Goal: Check status: Check status

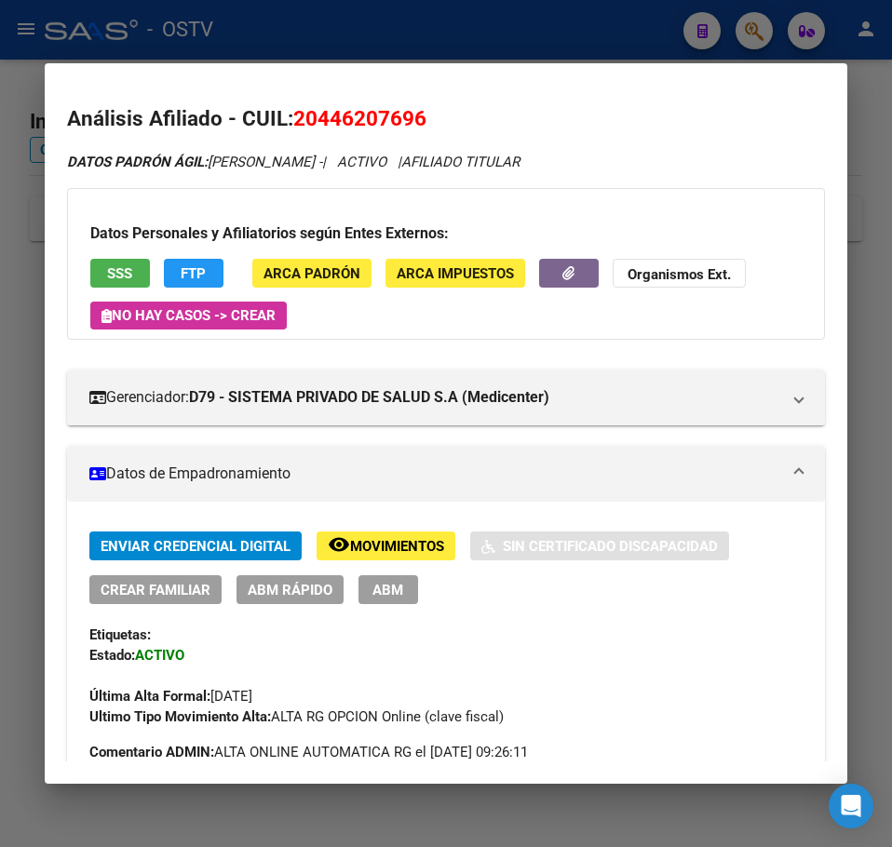
click at [6, 232] on div at bounding box center [446, 423] width 892 height 847
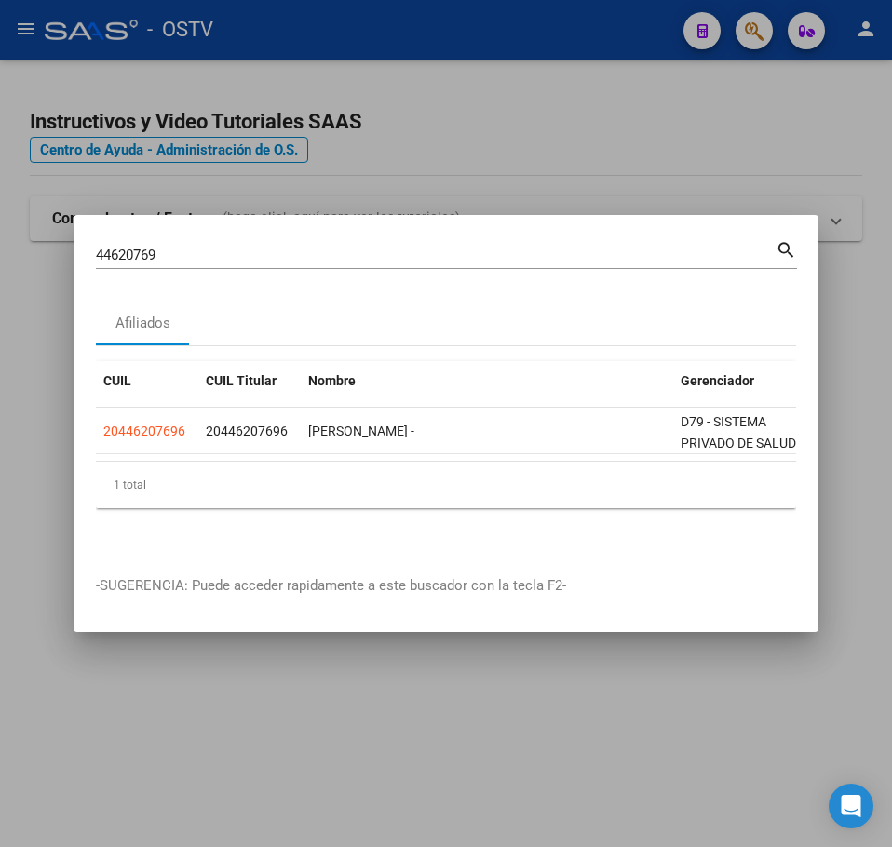
click at [142, 241] on div "44620769 Buscar (apellido, dni, cuil, nro traspaso, cuit, obra social)" at bounding box center [436, 255] width 680 height 28
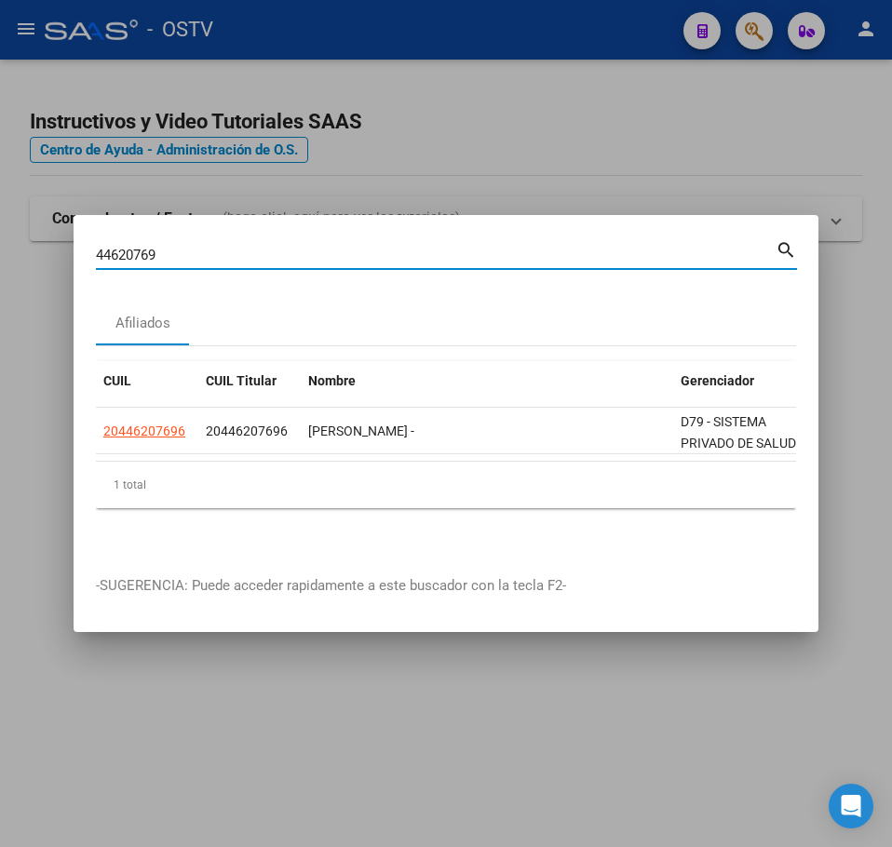
paste input "0848130"
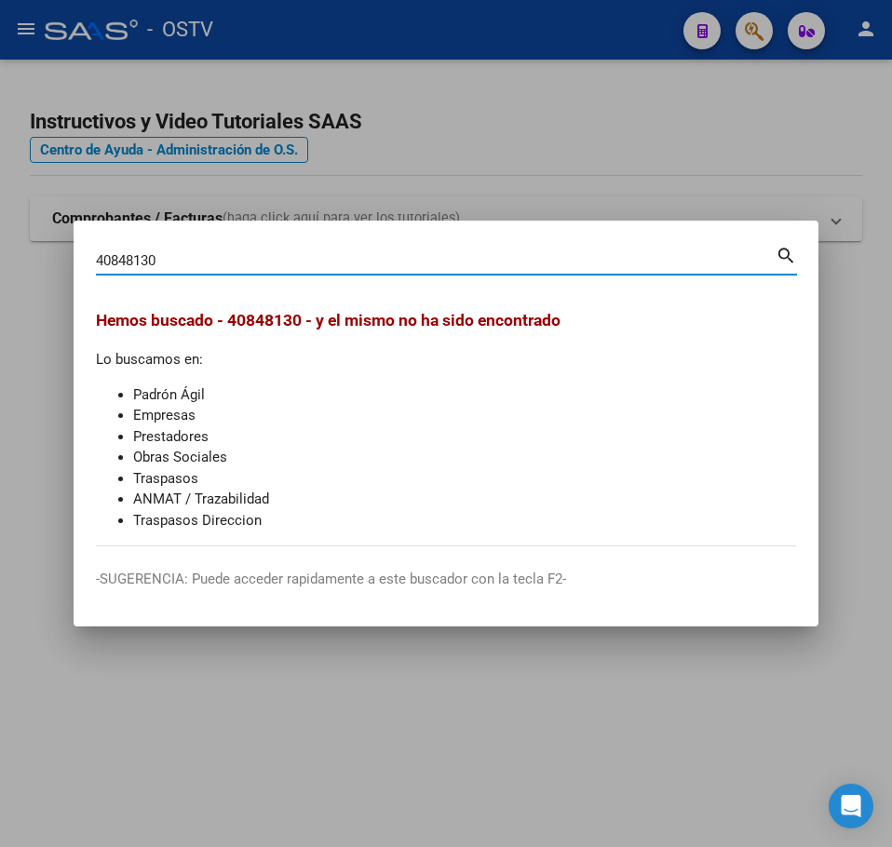
type input "40848130"
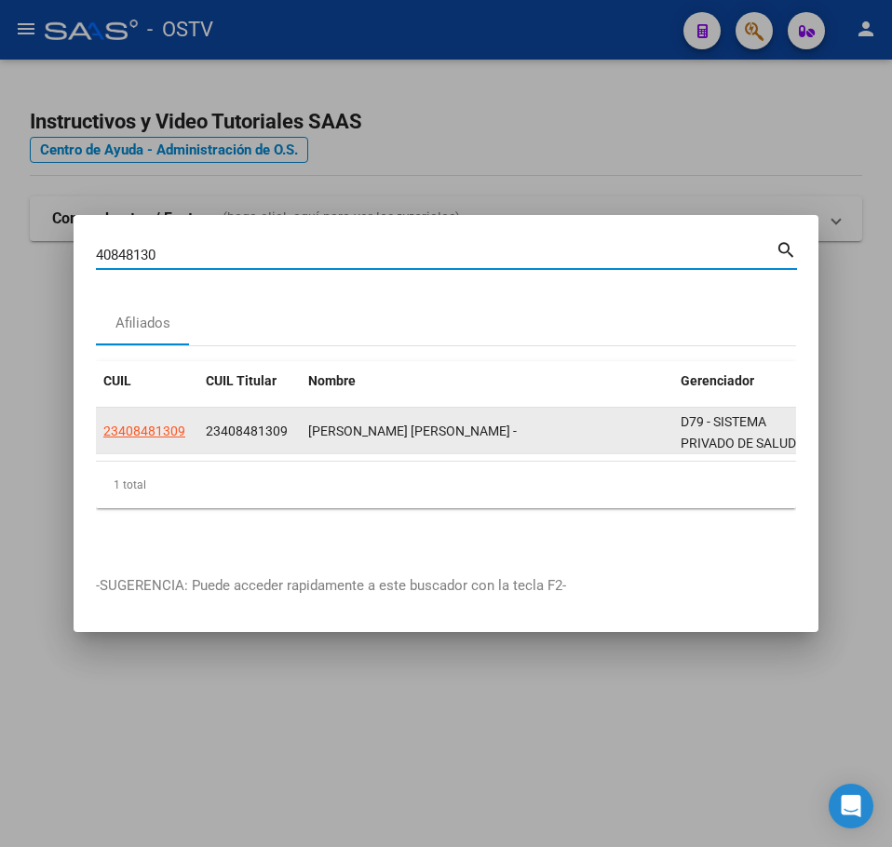
click at [118, 424] on span "23408481309" at bounding box center [144, 431] width 82 height 15
type textarea "23408481309"
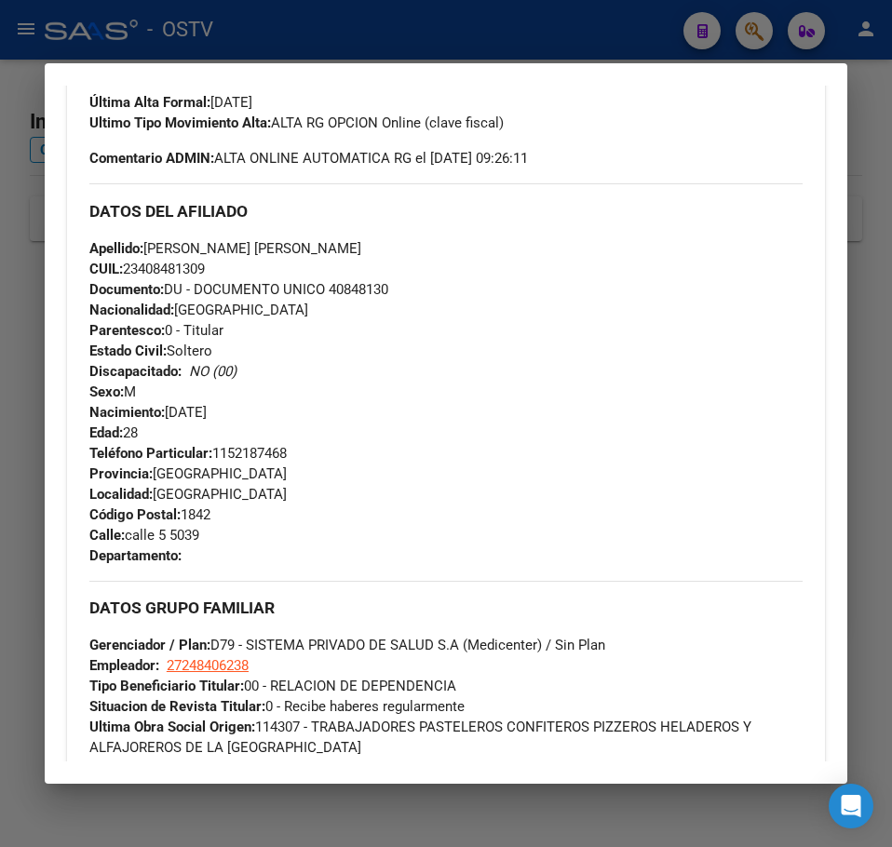
scroll to position [975, 0]
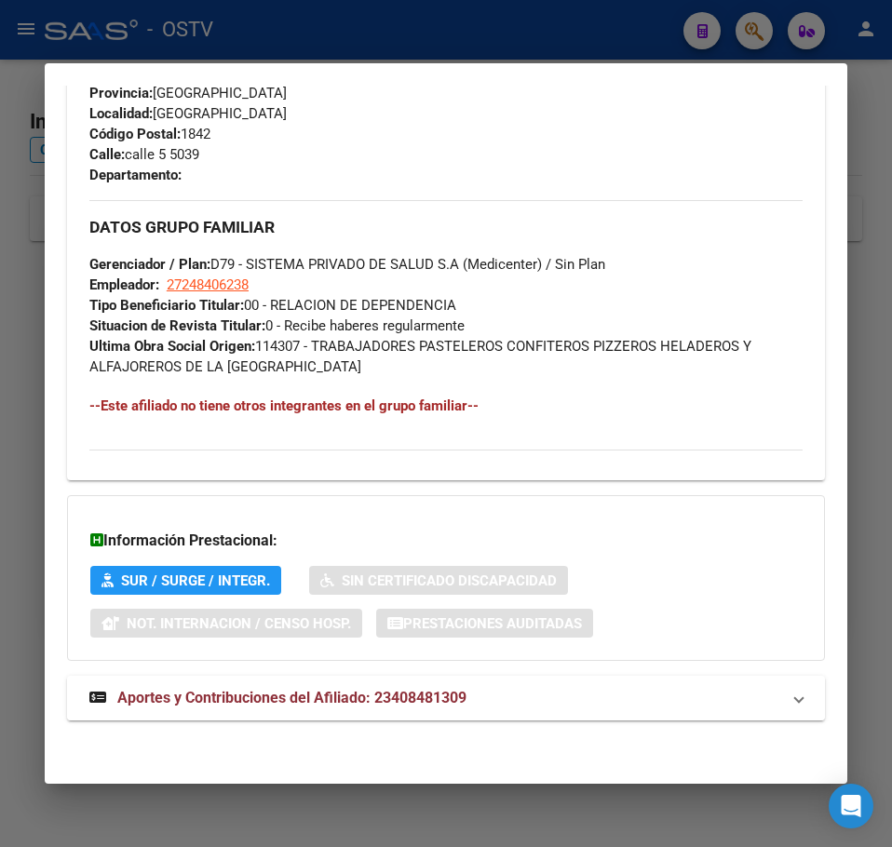
click at [439, 676] on mat-expansion-panel-header "Aportes y Contribuciones del Afiliado: 23408481309" at bounding box center [446, 698] width 758 height 45
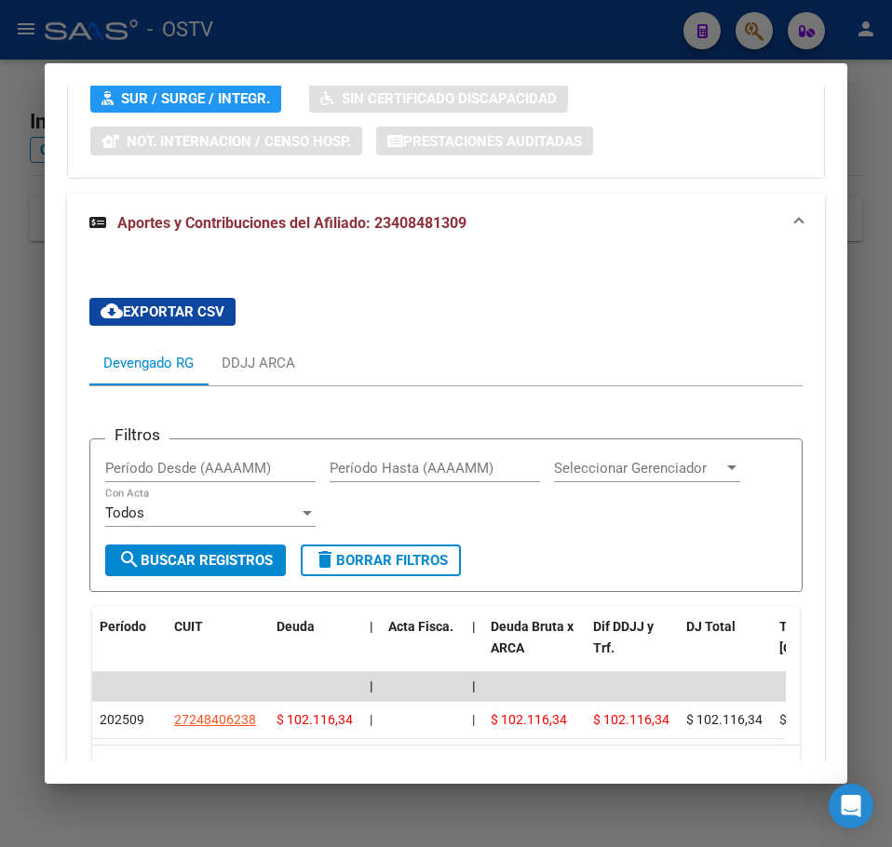
scroll to position [1618, 0]
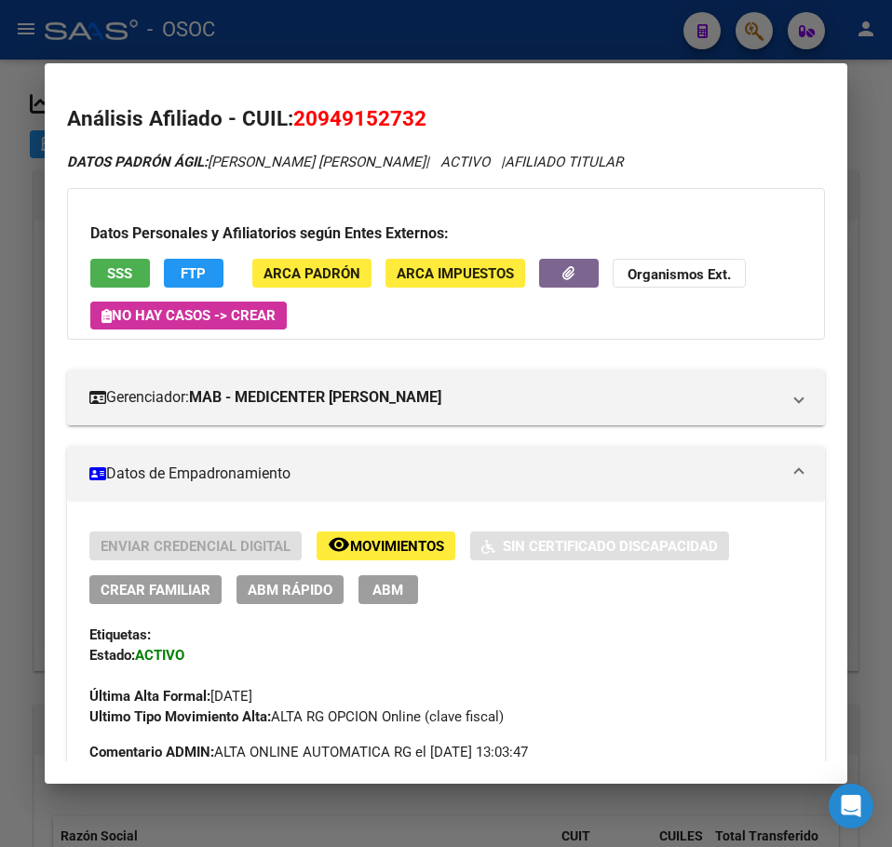
click at [36, 211] on div at bounding box center [446, 423] width 892 height 847
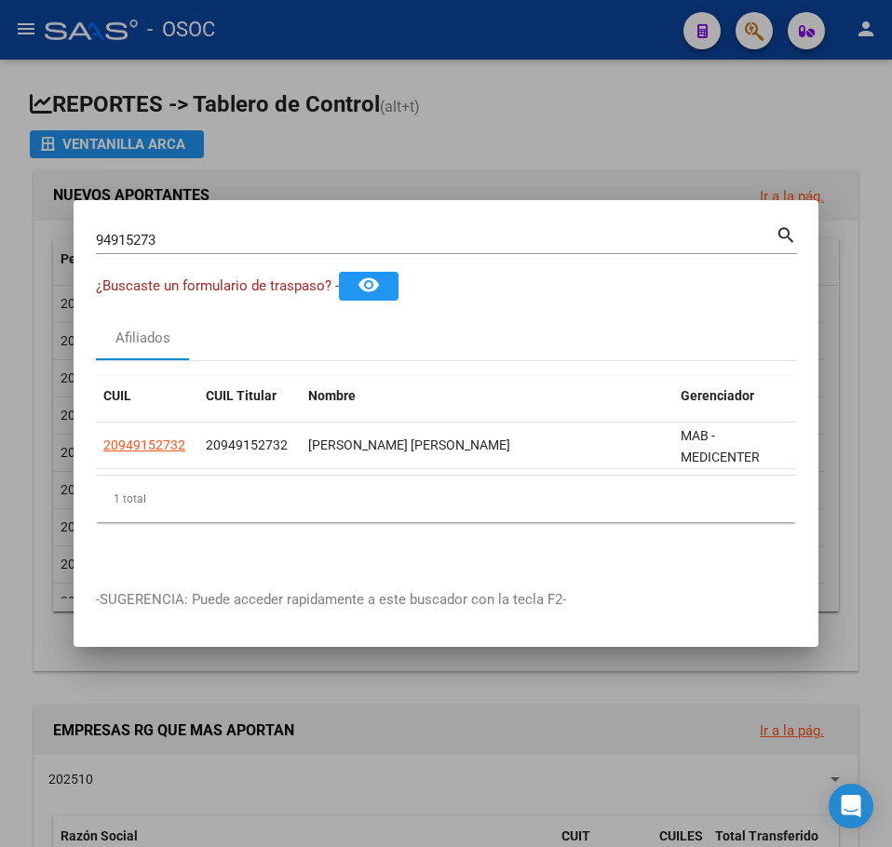
click at [190, 214] on mat-dialog-container "94915273 Buscar (apellido, dni, cuil, nro traspaso, cuit, obra social) search ¿…" at bounding box center [446, 423] width 745 height 447
click at [195, 226] on div "94915273 Buscar (apellido, dni, cuil, nro traspaso, cuit, obra social)" at bounding box center [436, 240] width 680 height 28
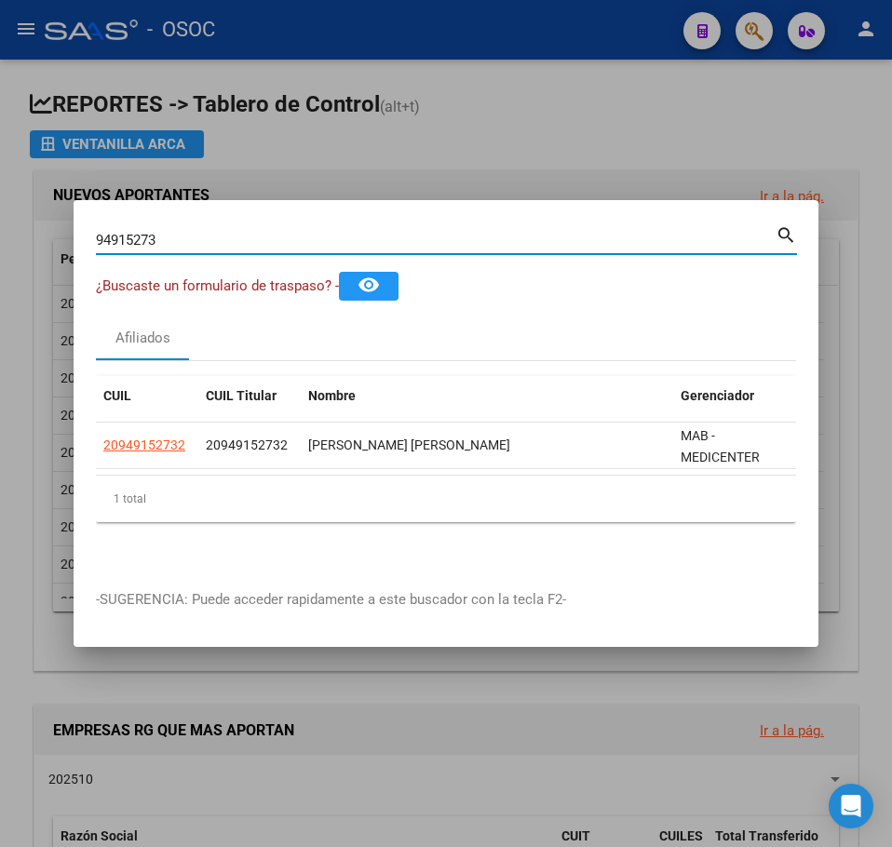
click at [183, 232] on input "94915273" at bounding box center [436, 240] width 680 height 17
paste input "27592226"
type input "27592226"
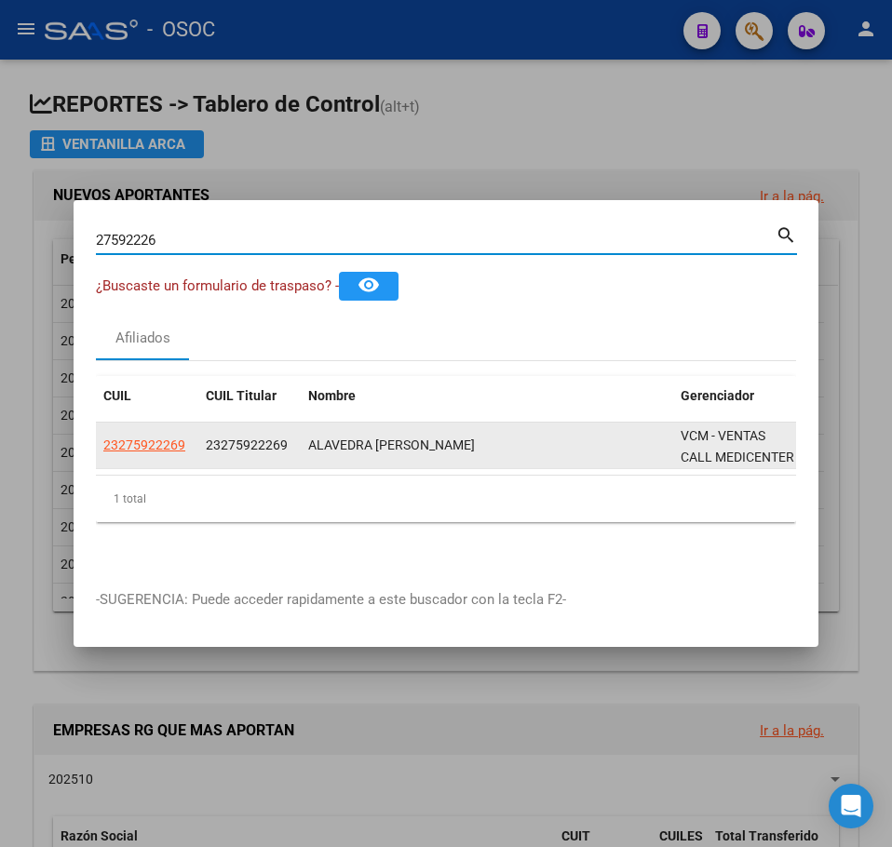
click at [160, 440] on span "23275922269" at bounding box center [144, 445] width 82 height 15
type textarea "23275922269"
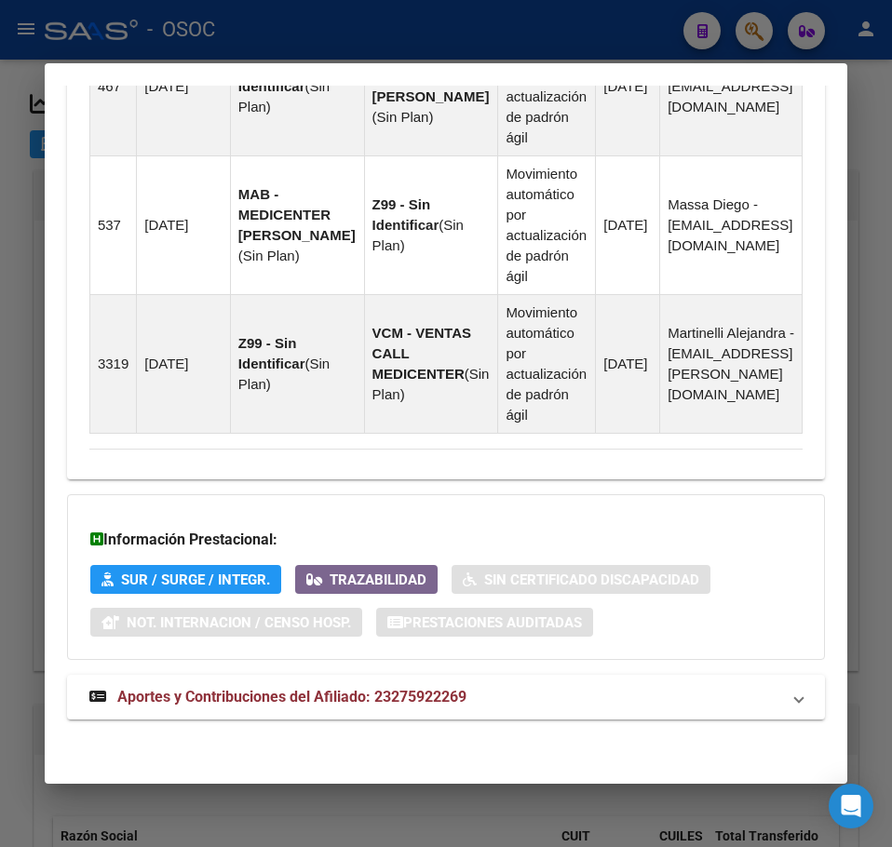
scroll to position [1640, 0]
click at [335, 707] on strong "Aportes y Contribuciones del Afiliado: 23275922269" at bounding box center [277, 697] width 377 height 22
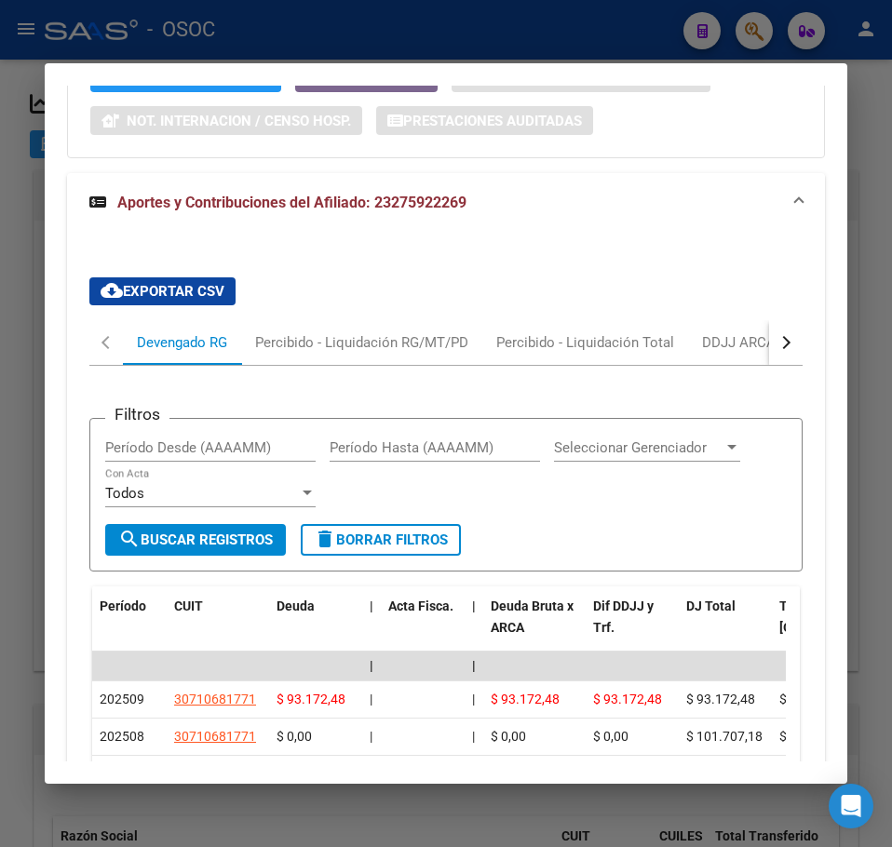
scroll to position [2269, 0]
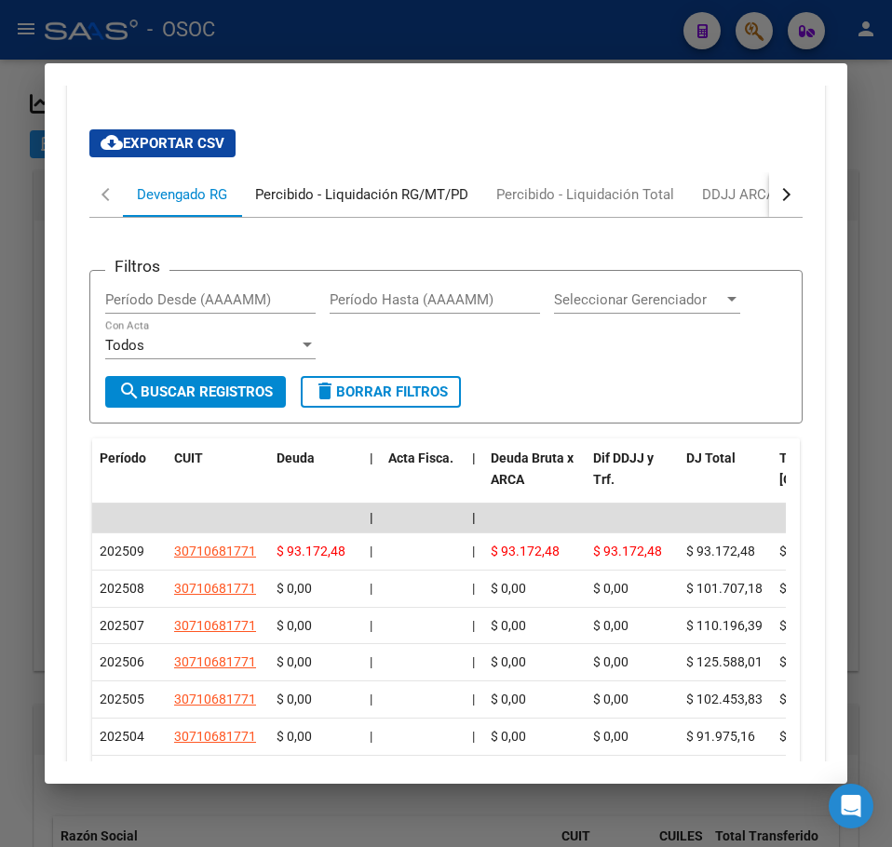
click at [368, 217] on div "Percibido - Liquidación RG/MT/PD" at bounding box center [361, 194] width 241 height 45
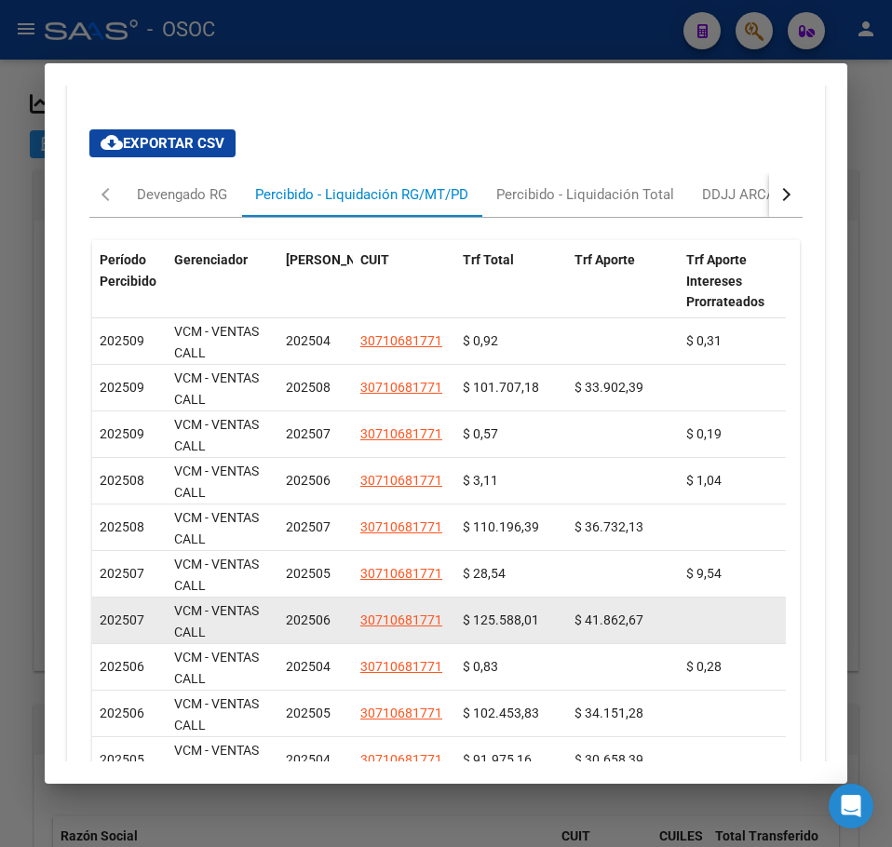
scroll to position [2216, 0]
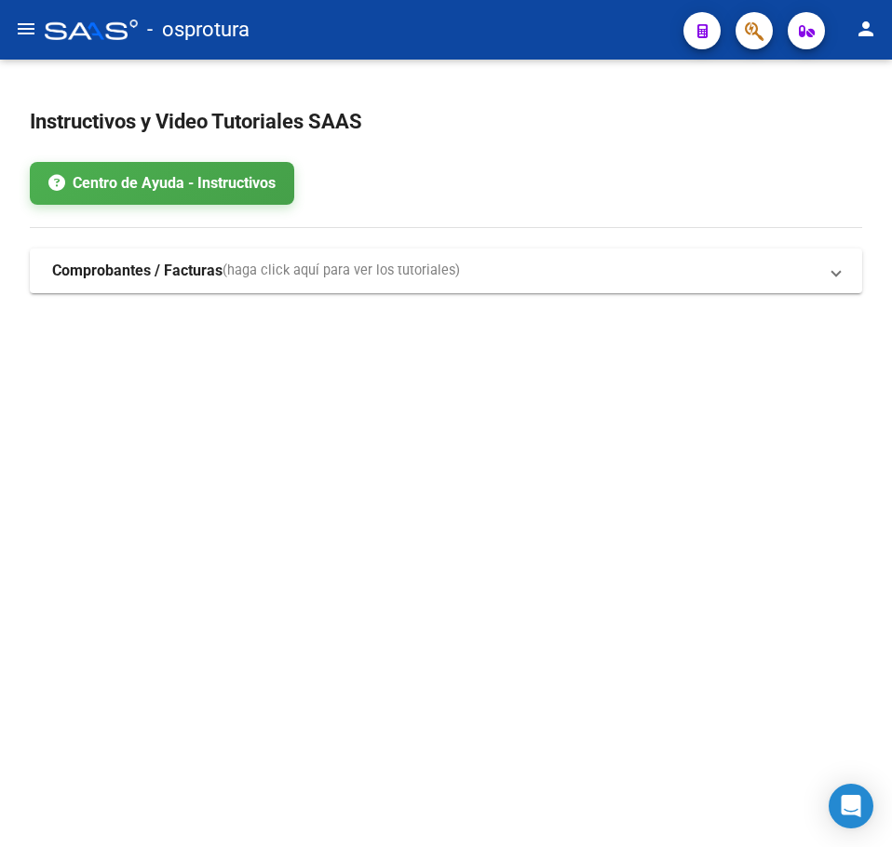
click at [595, 388] on mat-sidenav-content "Instructivos y Video Tutoriales SAAS Centro de Ayuda - Instructivos Comprobante…" at bounding box center [446, 454] width 892 height 788
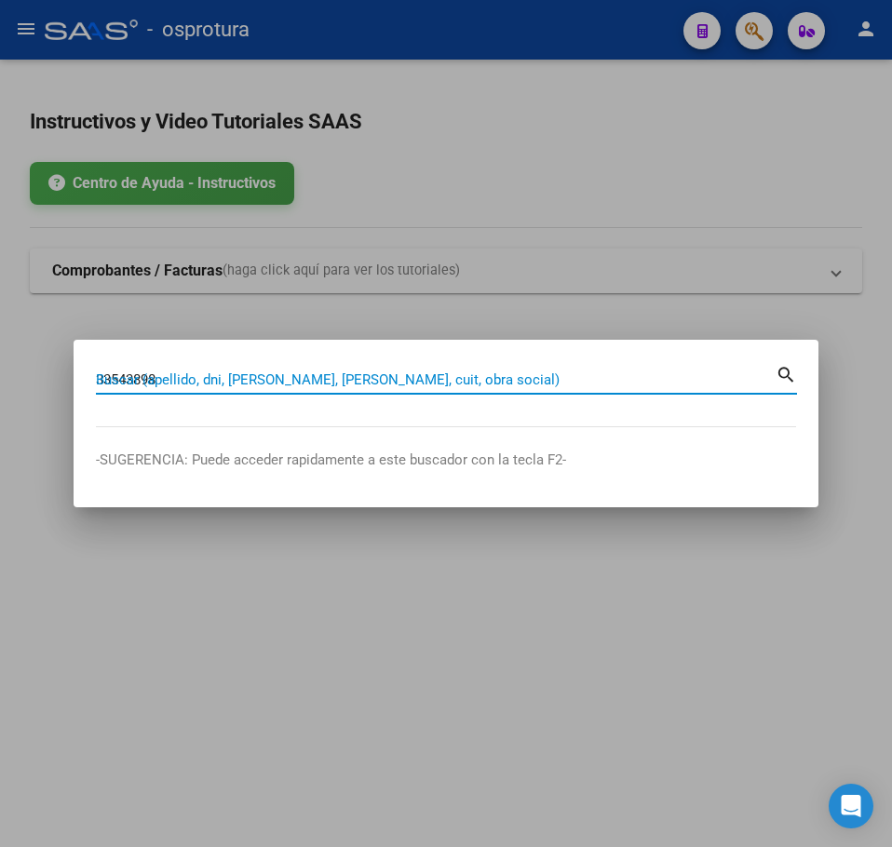
type input "33543898"
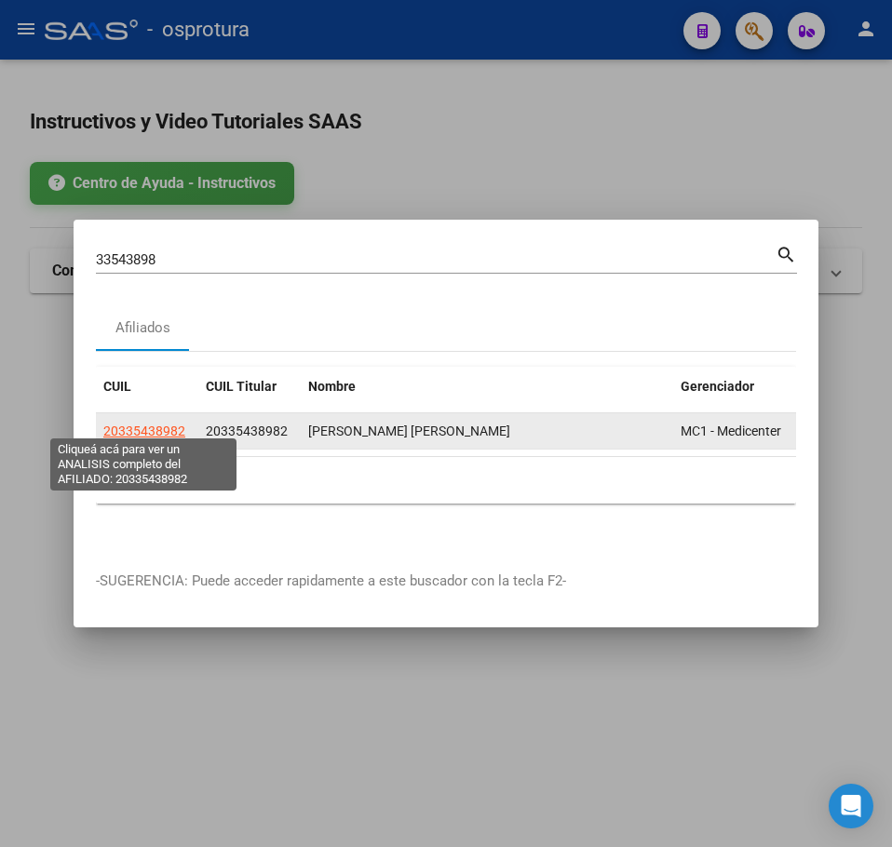
click at [150, 424] on span "20335438982" at bounding box center [144, 431] width 82 height 15
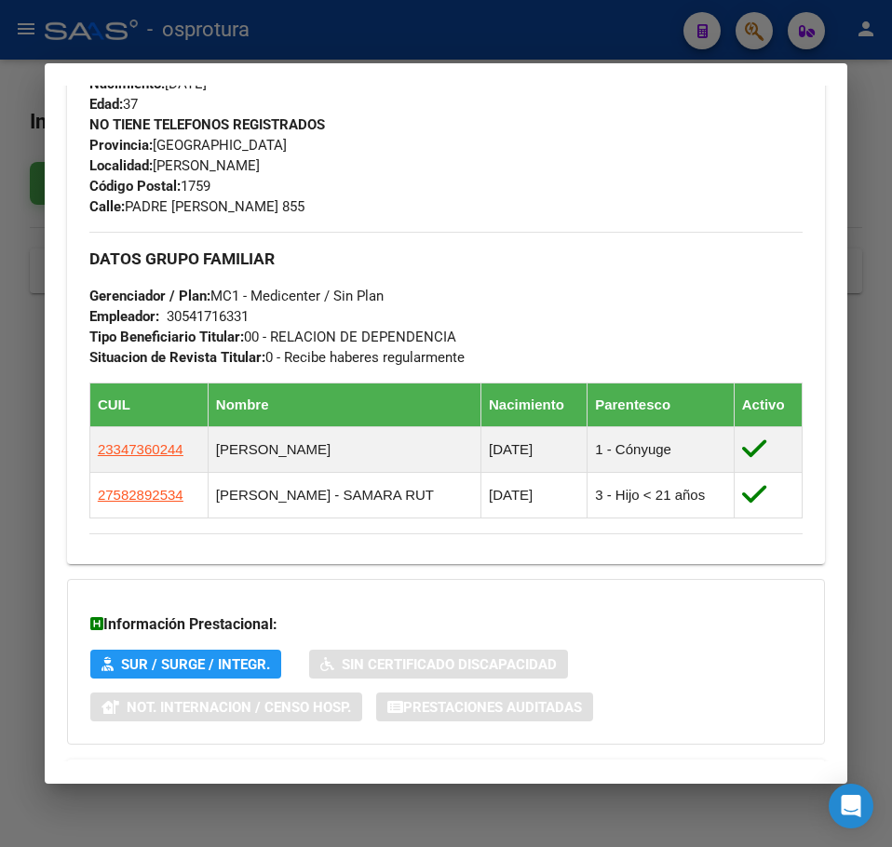
scroll to position [927, 0]
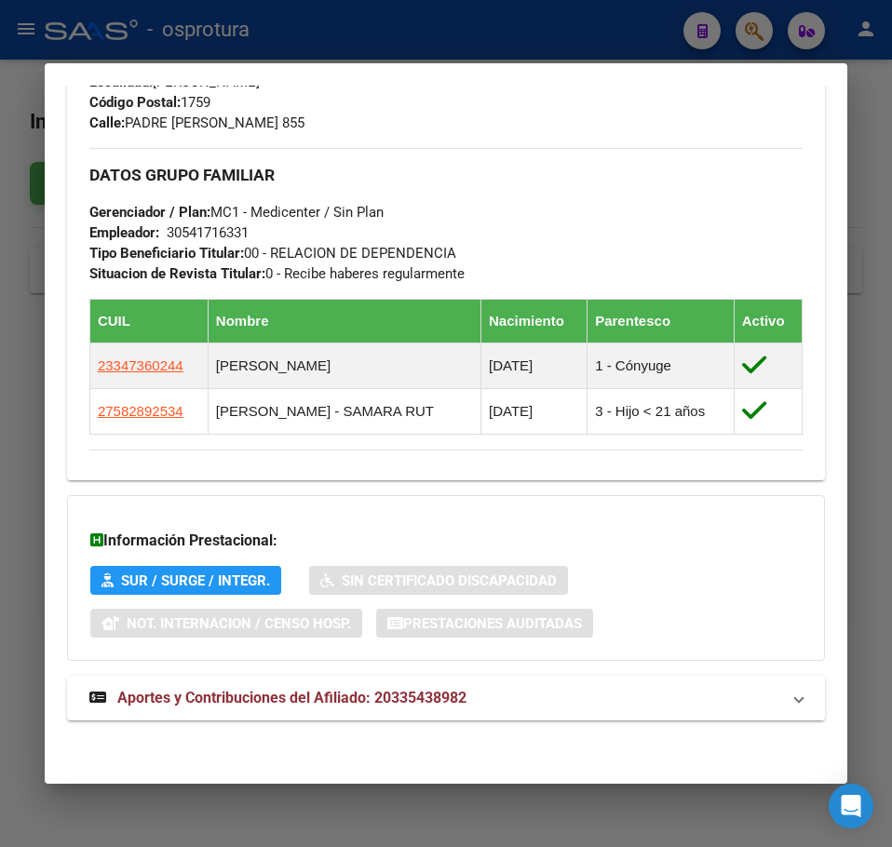
click at [327, 715] on mat-expansion-panel-header "Aportes y Contribuciones del Afiliado: 20335438982" at bounding box center [446, 698] width 758 height 45
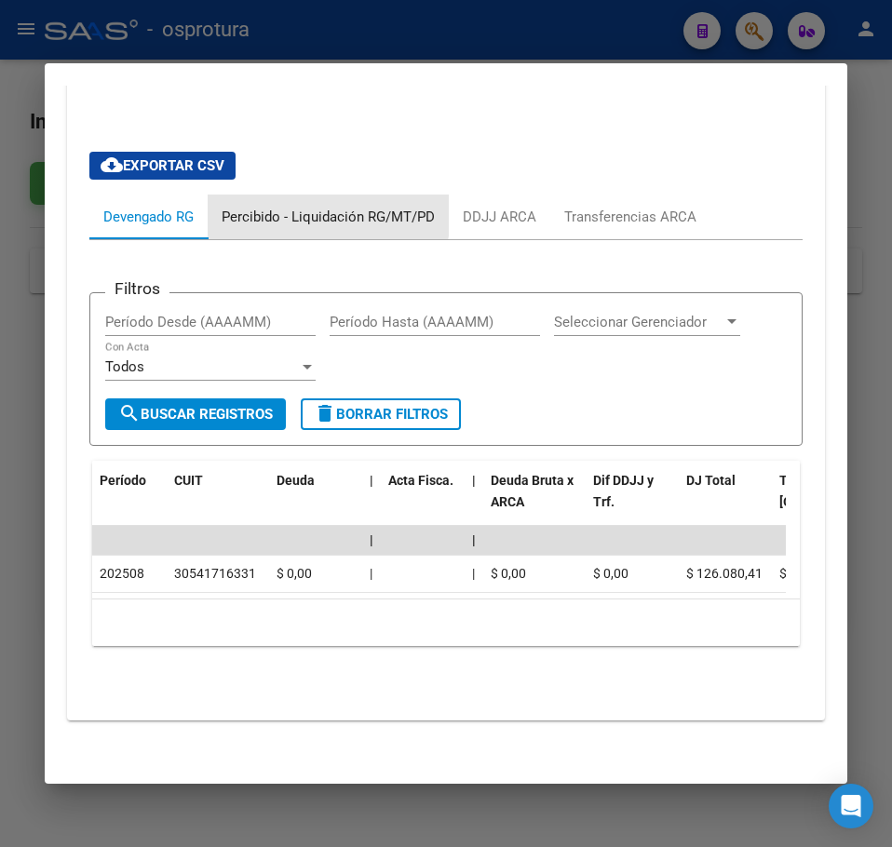
click at [266, 195] on div "Percibido - Liquidación RG/MT/PD" at bounding box center [328, 217] width 241 height 45
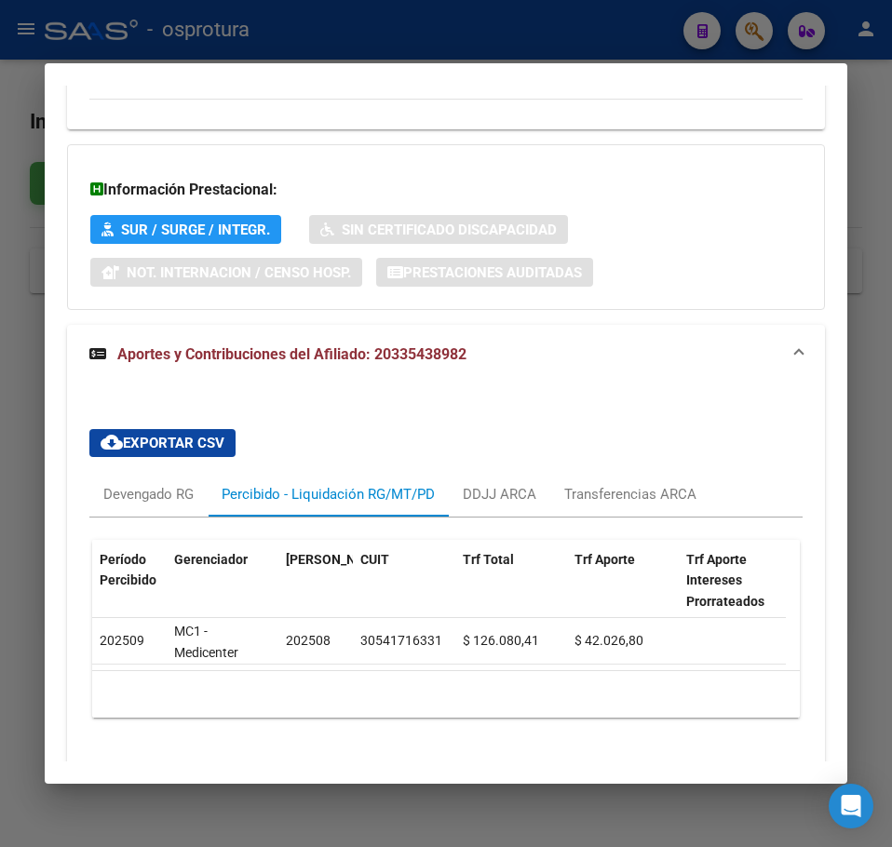
scroll to position [1364, 0]
